Goal: Entertainment & Leisure: Consume media (video, audio)

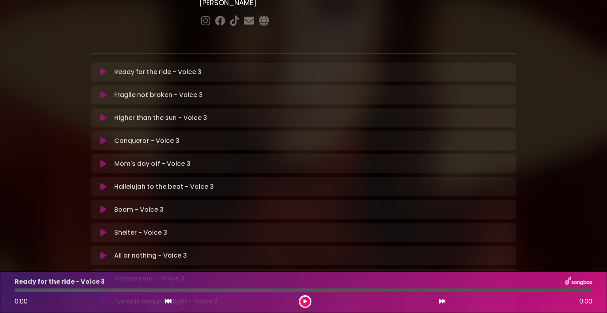
scroll to position [211, 0]
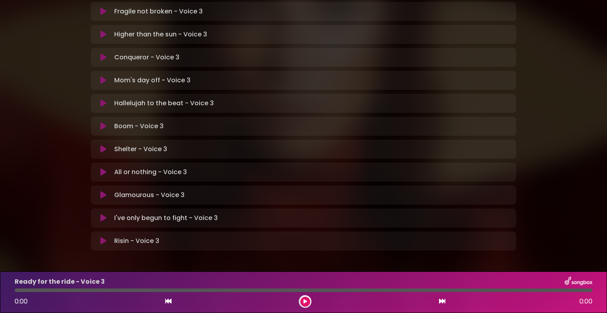
click at [103, 237] on icon at bounding box center [103, 241] width 6 height 8
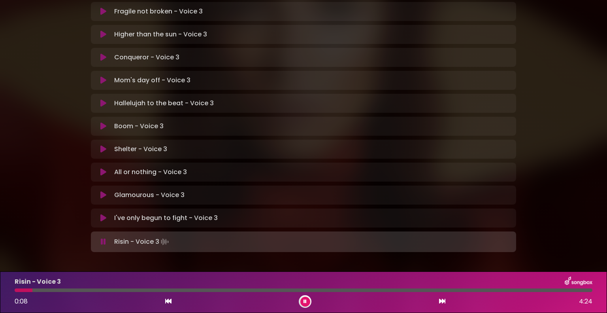
click at [104, 238] on icon at bounding box center [103, 242] width 5 height 8
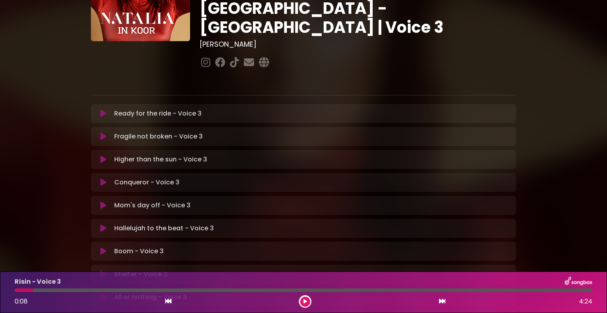
scroll to position [0, 0]
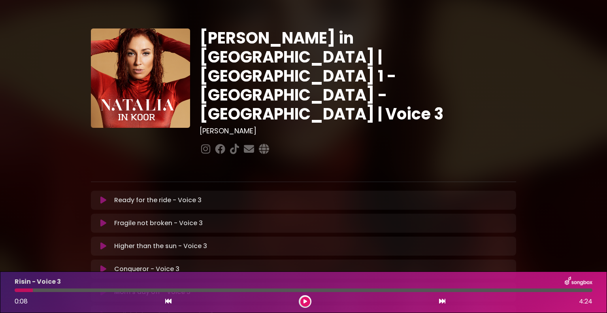
click at [105, 196] on icon at bounding box center [103, 200] width 6 height 8
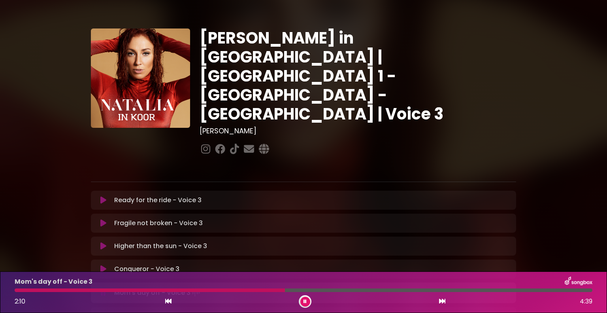
click at [103, 289] on icon at bounding box center [103, 293] width 5 height 8
click at [100, 288] on icon at bounding box center [103, 292] width 6 height 8
click at [15, 290] on div at bounding box center [304, 290] width 578 height 4
click at [106, 289] on button at bounding box center [103, 293] width 15 height 8
click at [16, 289] on div at bounding box center [77, 290] width 124 height 4
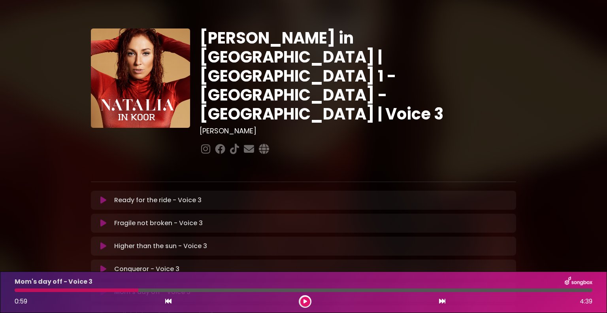
click at [14, 289] on div at bounding box center [303, 290] width 587 height 4
click at [15, 289] on div at bounding box center [303, 290] width 587 height 4
click at [102, 288] on icon at bounding box center [103, 292] width 6 height 8
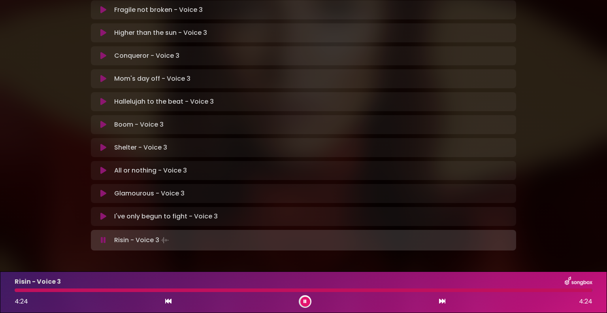
scroll to position [211, 0]
